Goal: Check status: Check status

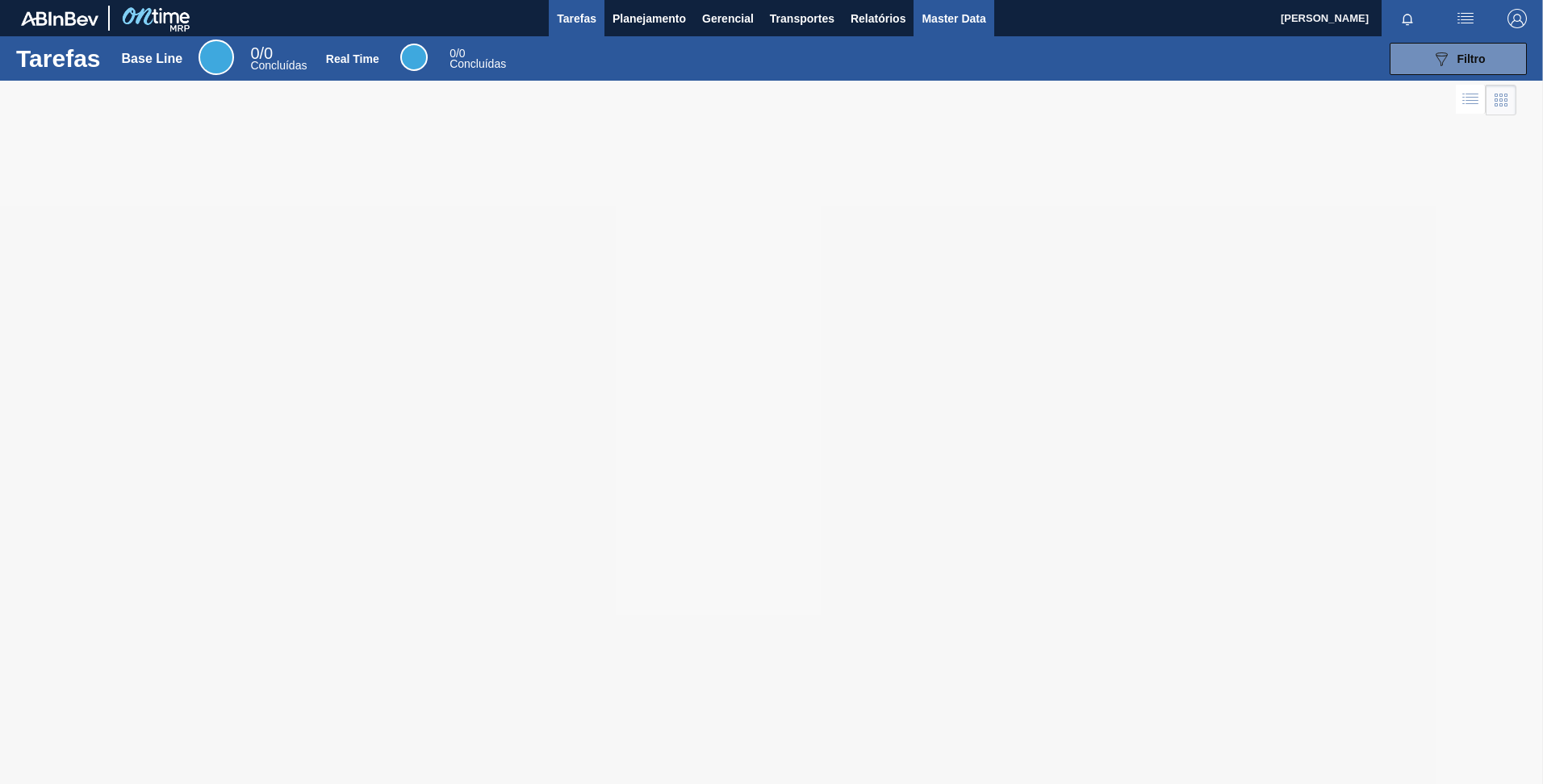
click at [948, 13] on span "Master Data" at bounding box center [953, 18] width 63 height 20
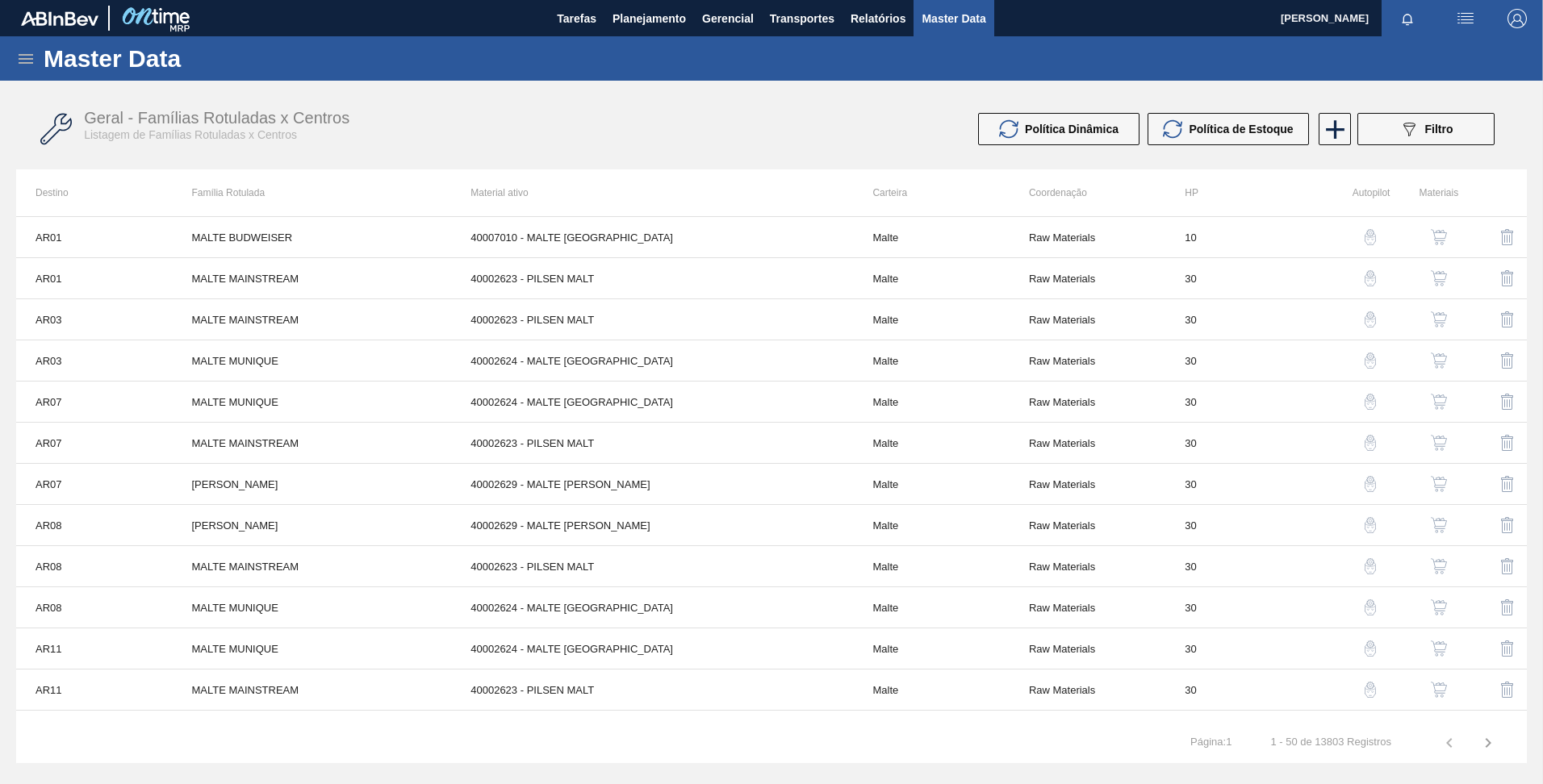
click at [937, 139] on div "Política Dinâmica Política de Estoque 089F7B8B-B2A5-4AFE-B5C0-19BA573D28AC Filt…" at bounding box center [1145, 129] width 715 height 33
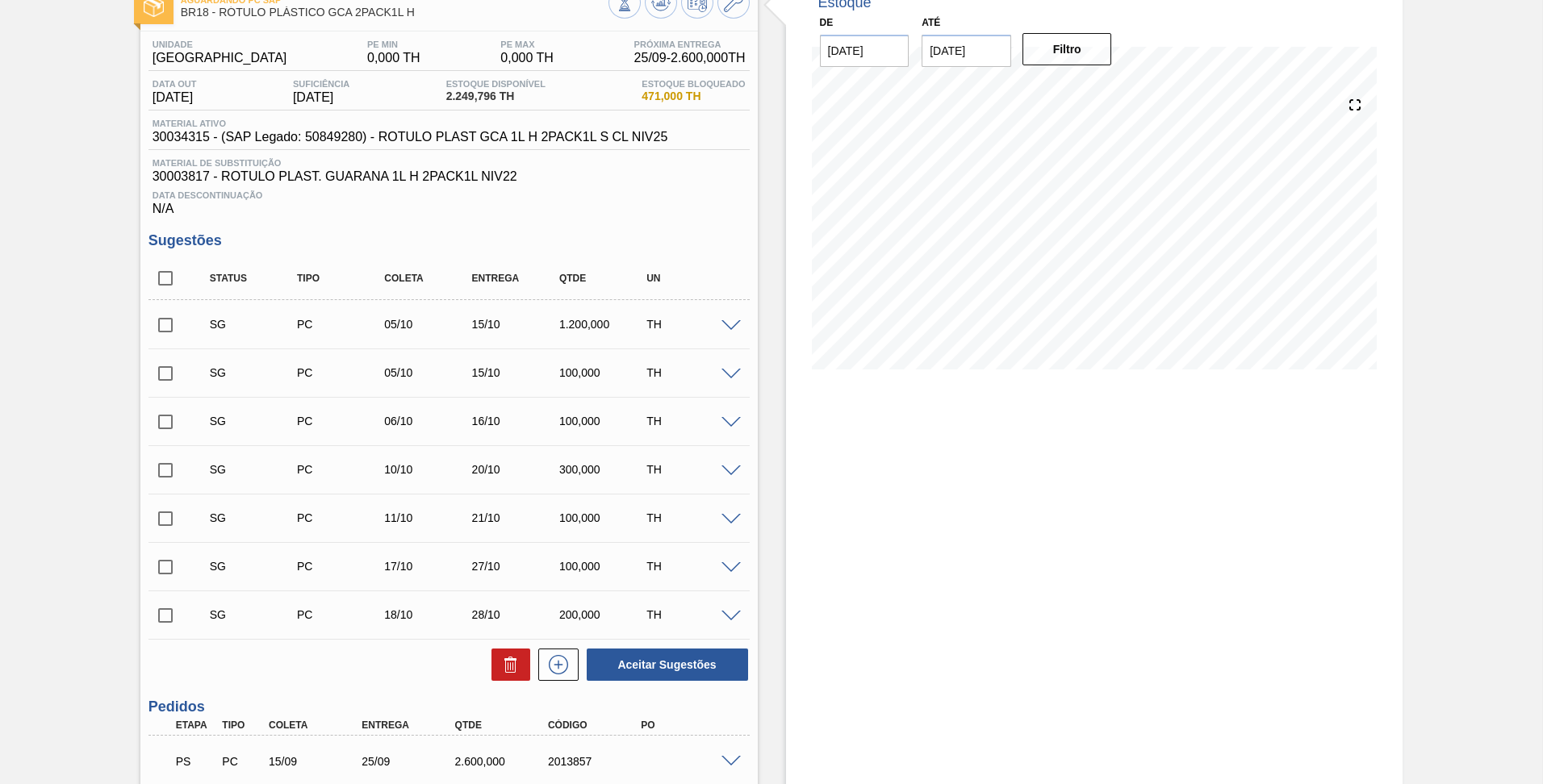
scroll to position [235, 0]
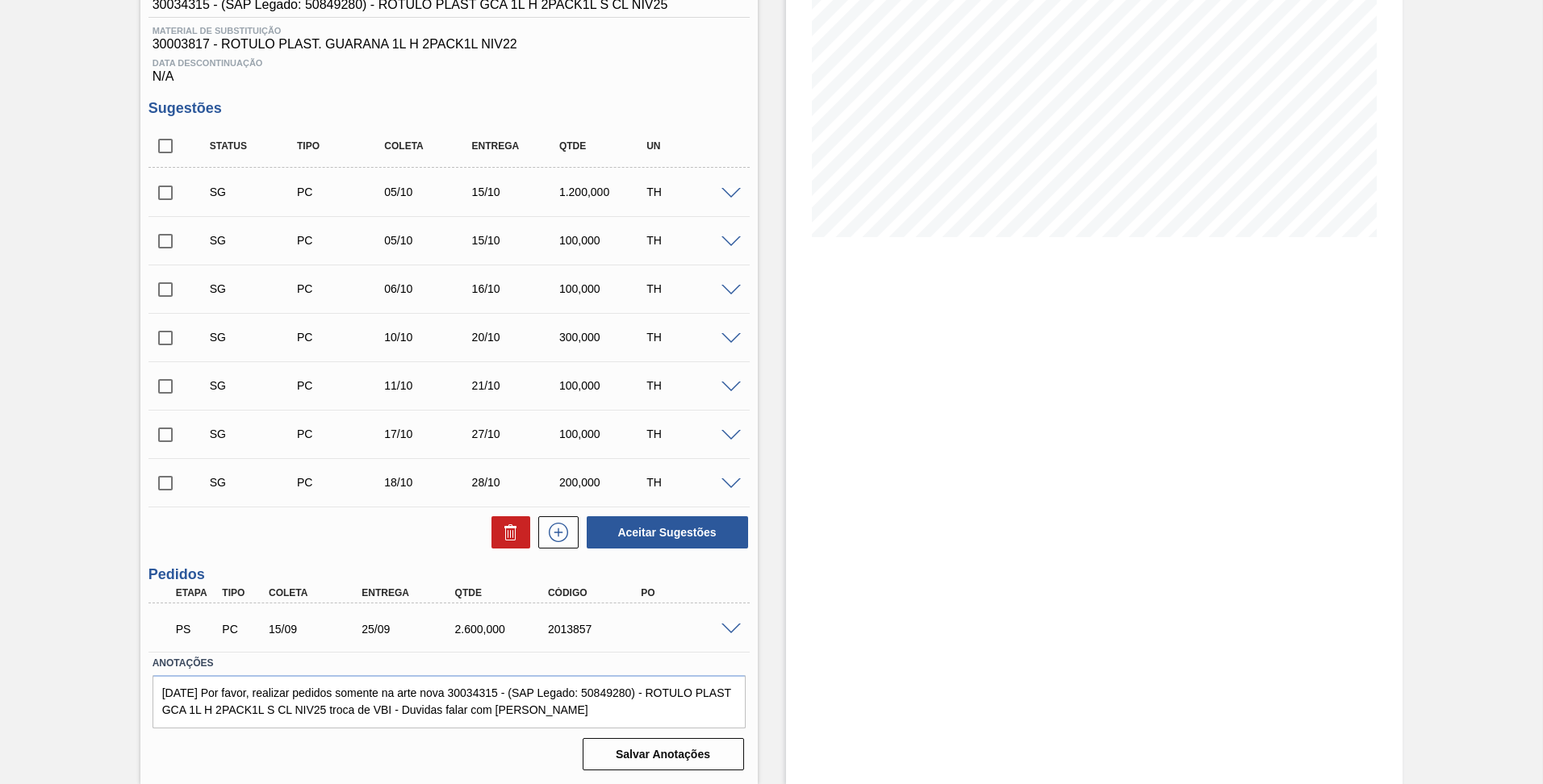
click at [729, 636] on div "PS PC 15/09 25/09 2.600,000 2013857" at bounding box center [448, 627] width 601 height 40
click at [723, 627] on span at bounding box center [731, 630] width 20 height 12
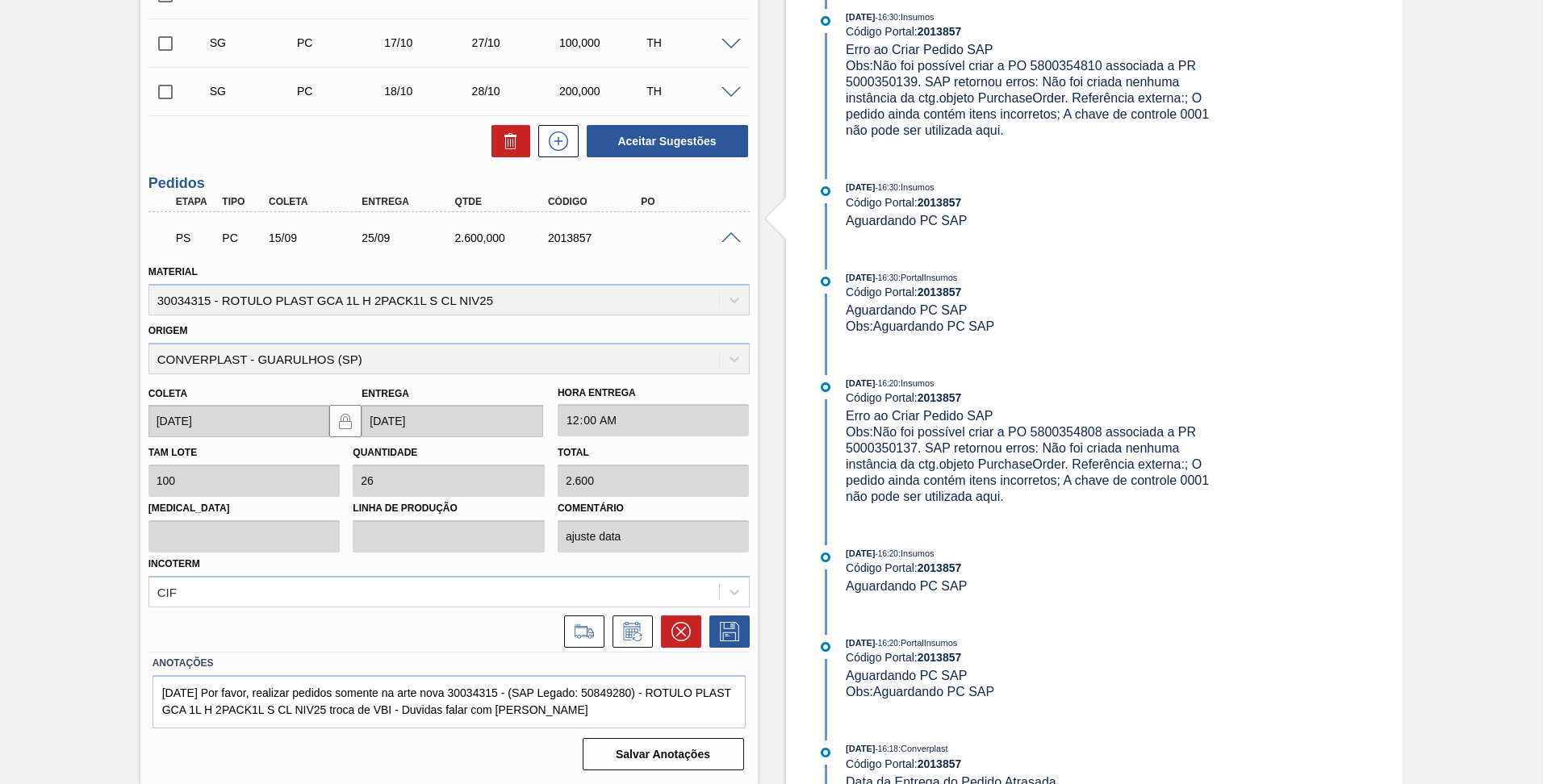
scroll to position [0, 0]
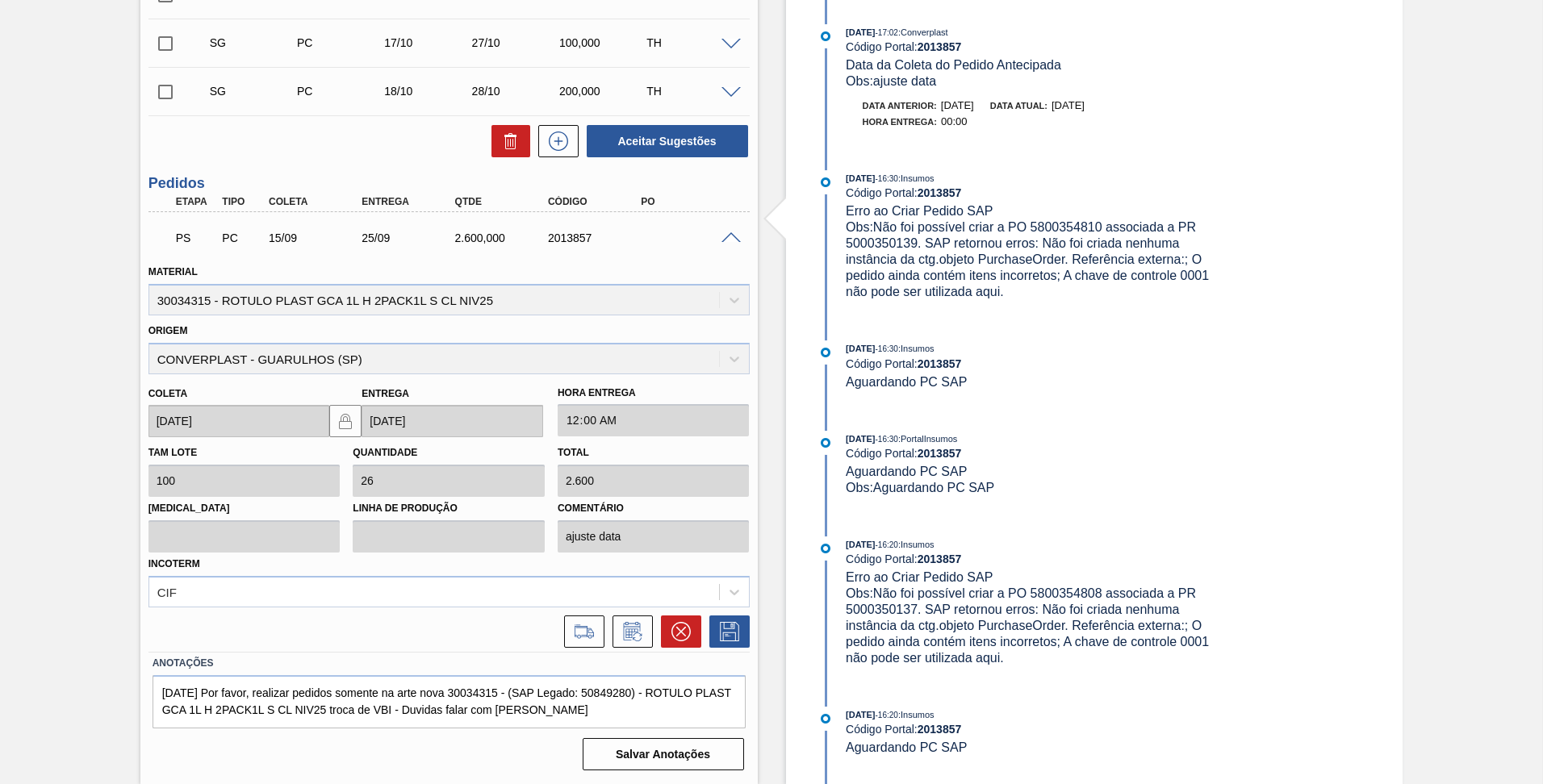
click at [1051, 352] on div "25/08/2025 - 16:30 : Insumos" at bounding box center [1037, 348] width 383 height 16
